Goal: Task Accomplishment & Management: Manage account settings

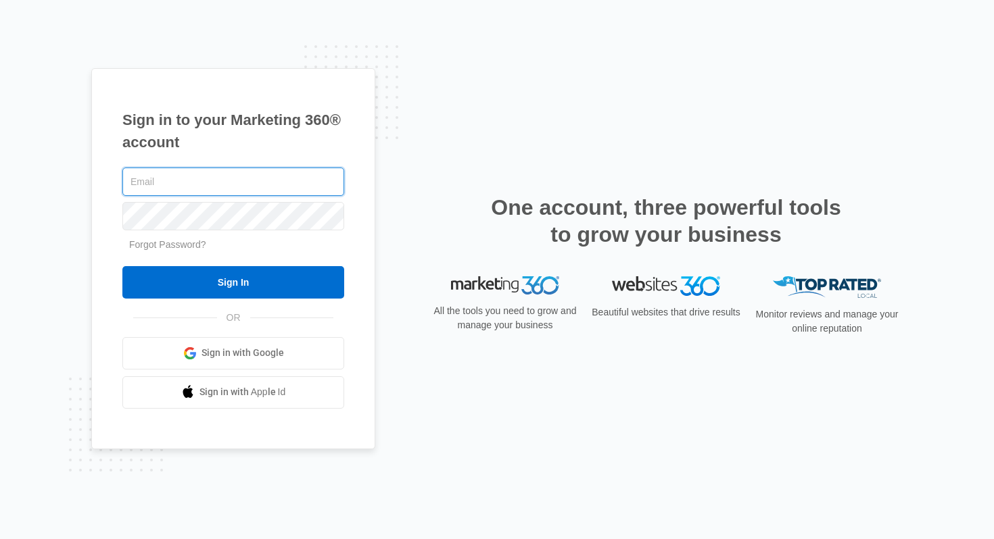
click at [258, 180] on input "text" at bounding box center [233, 182] width 222 height 28
type input "[PERSON_NAME][EMAIL_ADDRESS][DOMAIN_NAME]"
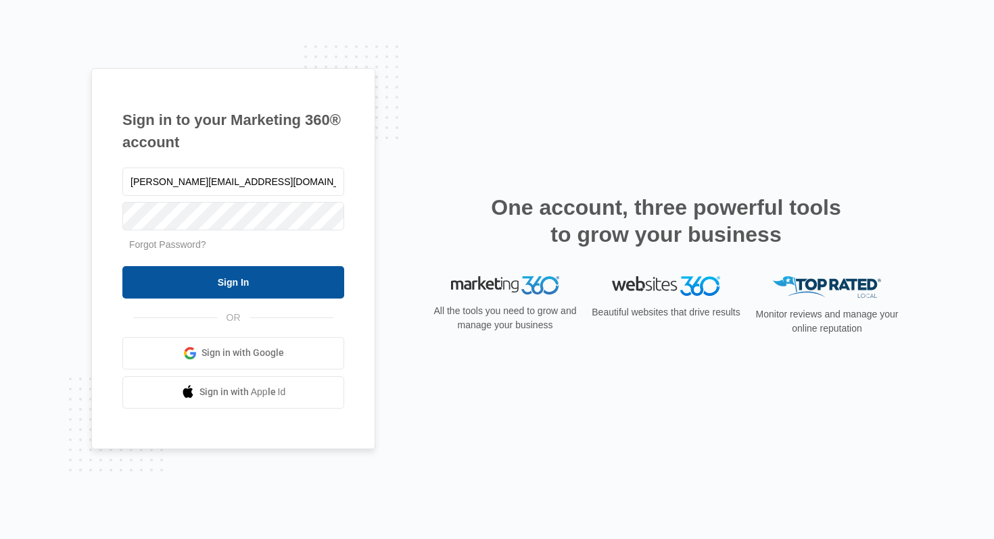
click at [224, 283] on input "Sign In" at bounding box center [233, 282] width 222 height 32
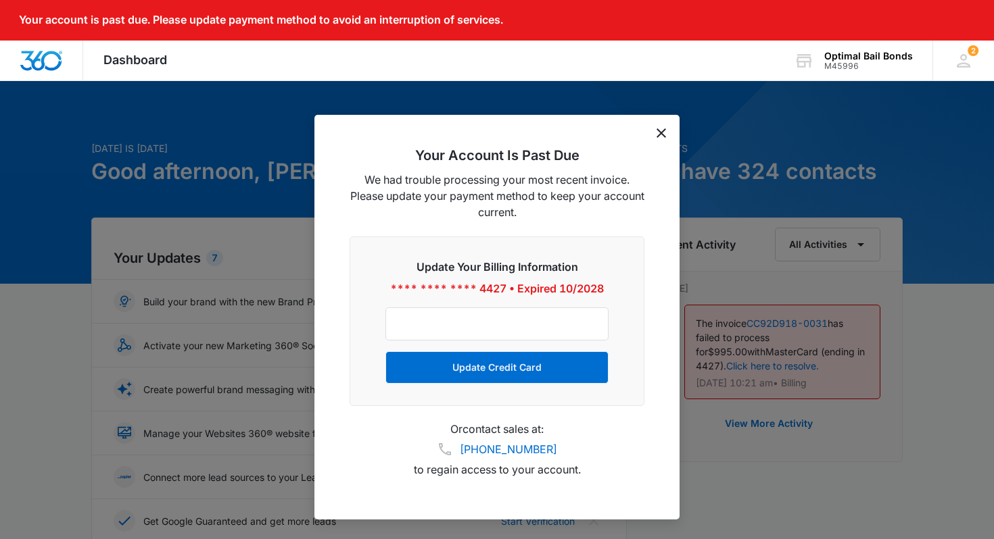
click at [658, 134] on icon "dismiss this dialog" at bounding box center [660, 132] width 9 height 9
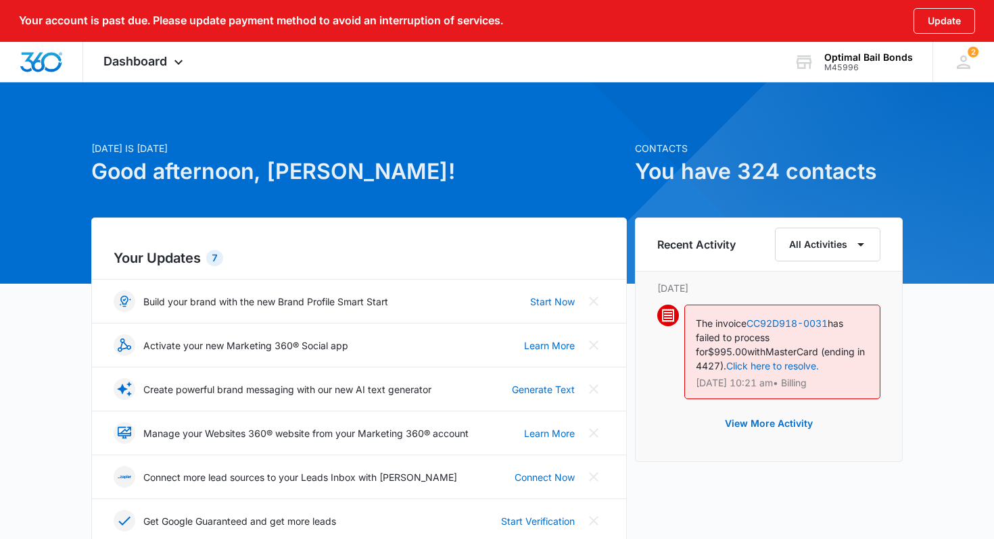
click at [171, 72] on div "Dashboard Apps Reputation Websites Forms CRM Email Social Payments POS Content …" at bounding box center [145, 62] width 124 height 40
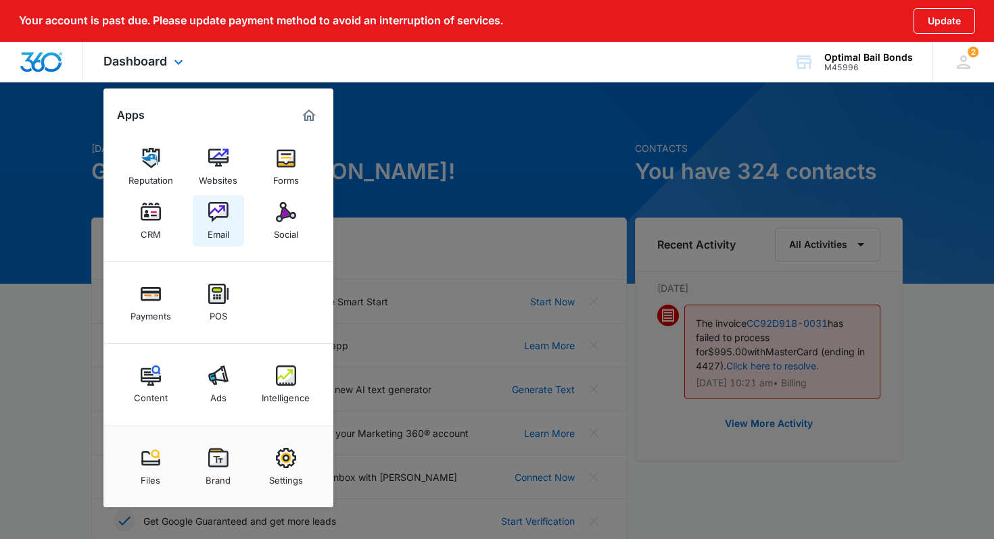
click at [222, 214] on img at bounding box center [218, 212] width 20 height 20
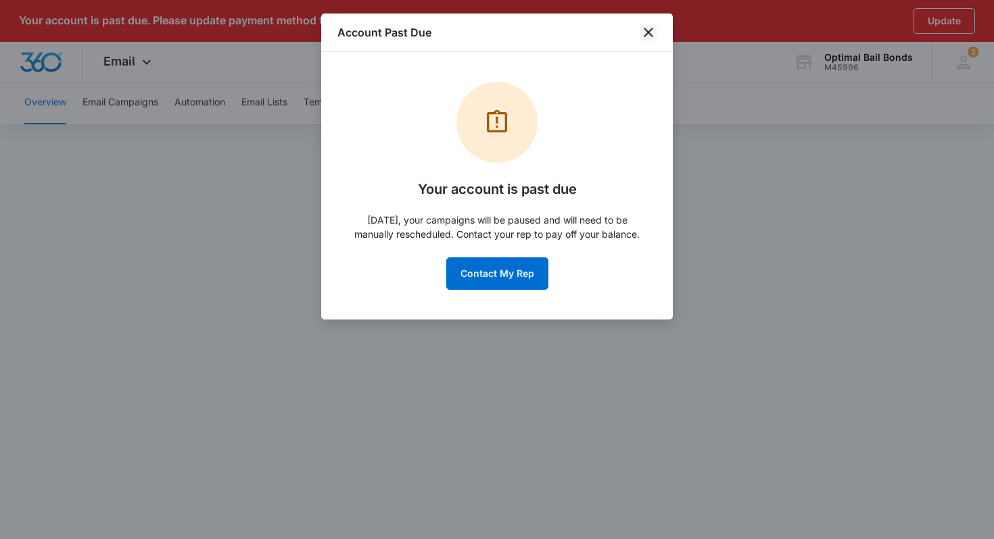
click at [643, 31] on icon "close" at bounding box center [648, 32] width 16 height 16
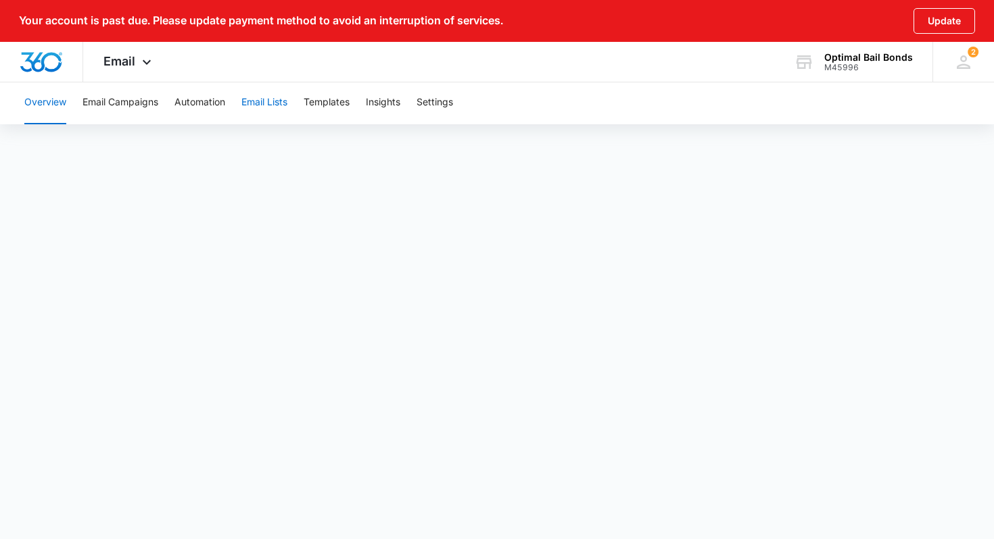
click at [278, 103] on button "Email Lists" at bounding box center [264, 102] width 46 height 43
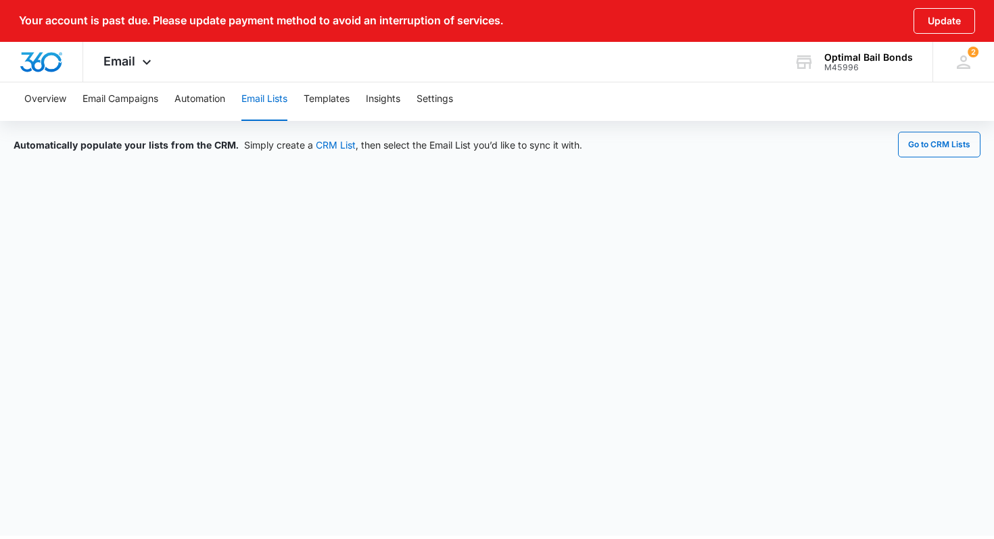
scroll to position [3, 0]
